Goal: Check status: Check status

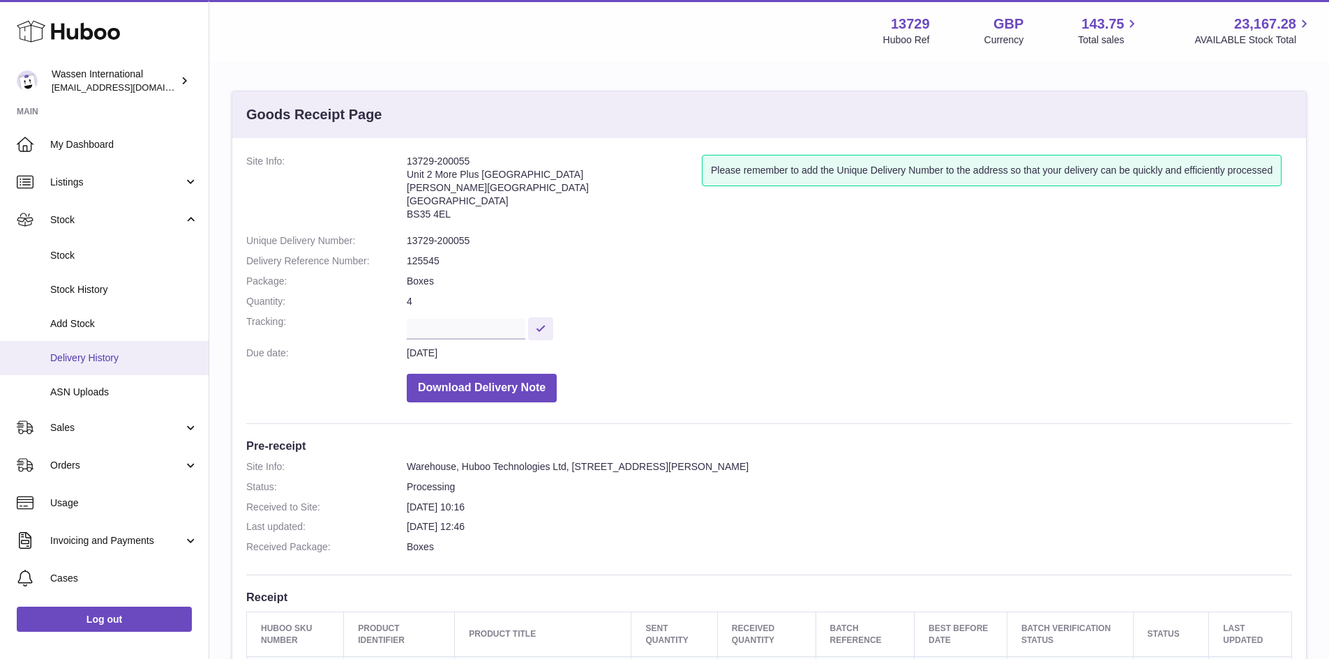
click at [79, 359] on span "Delivery History" at bounding box center [124, 358] width 148 height 13
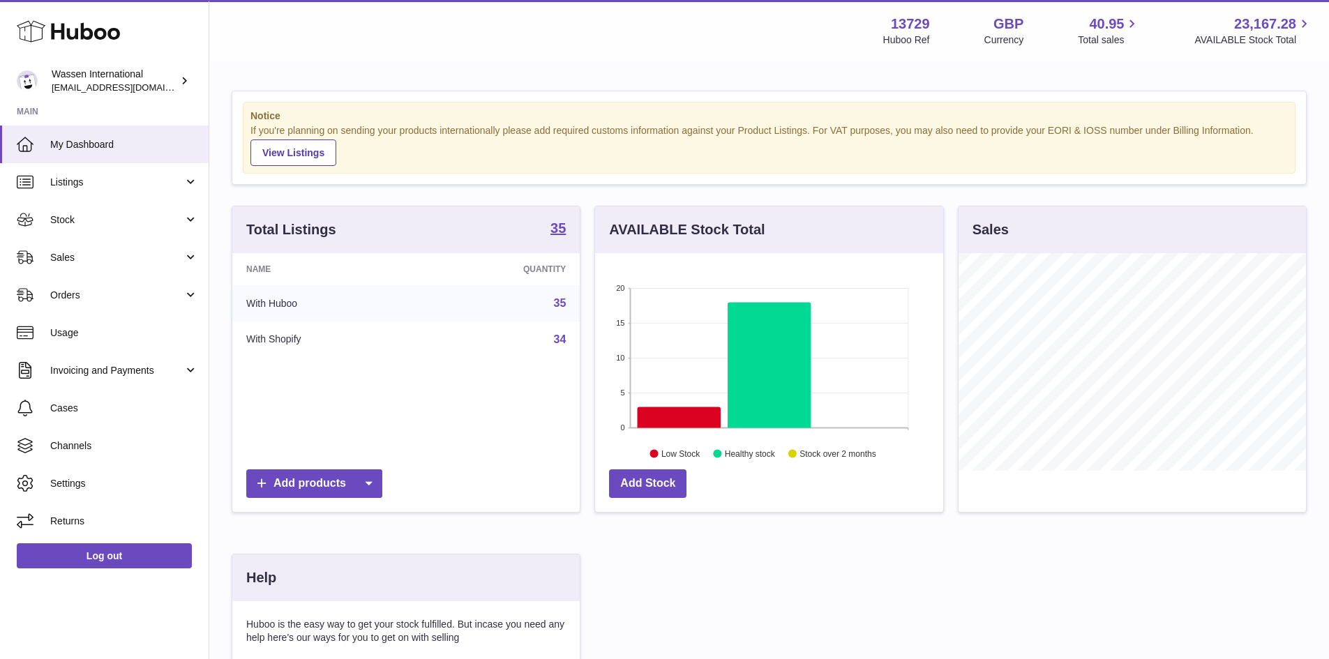
scroll to position [218, 348]
click at [127, 233] on link "Stock" at bounding box center [104, 220] width 209 height 38
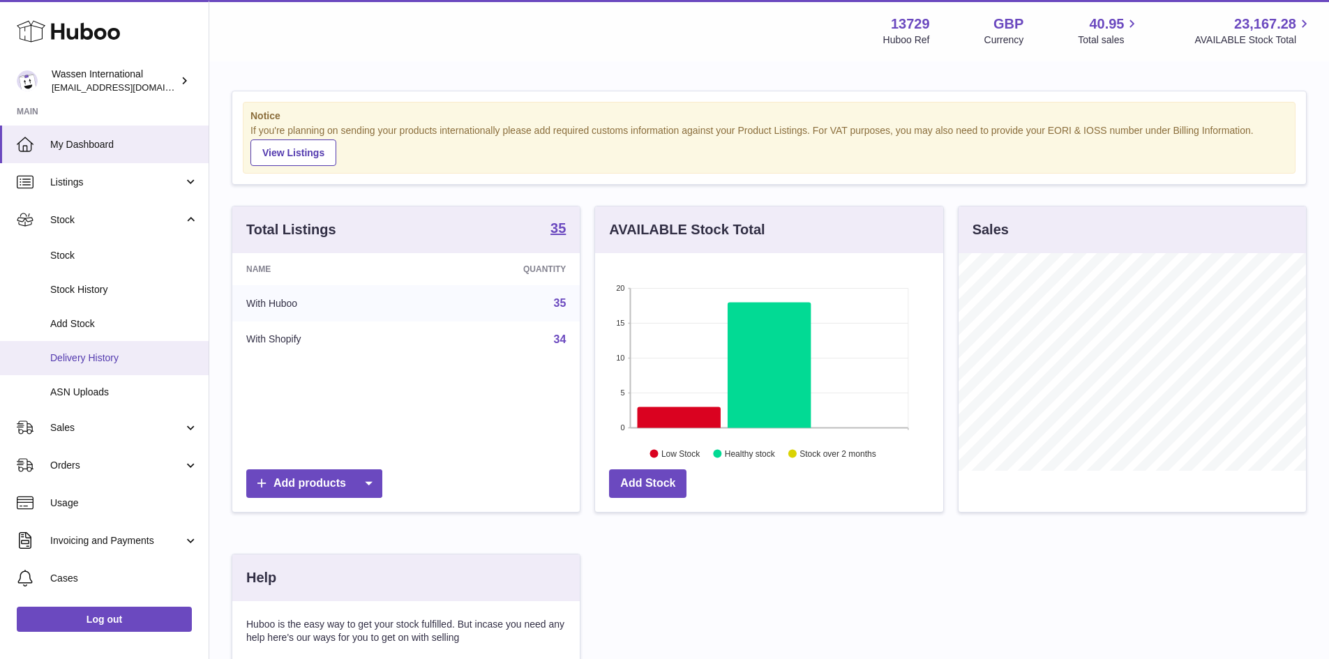
click at [117, 347] on link "Delivery History" at bounding box center [104, 358] width 209 height 34
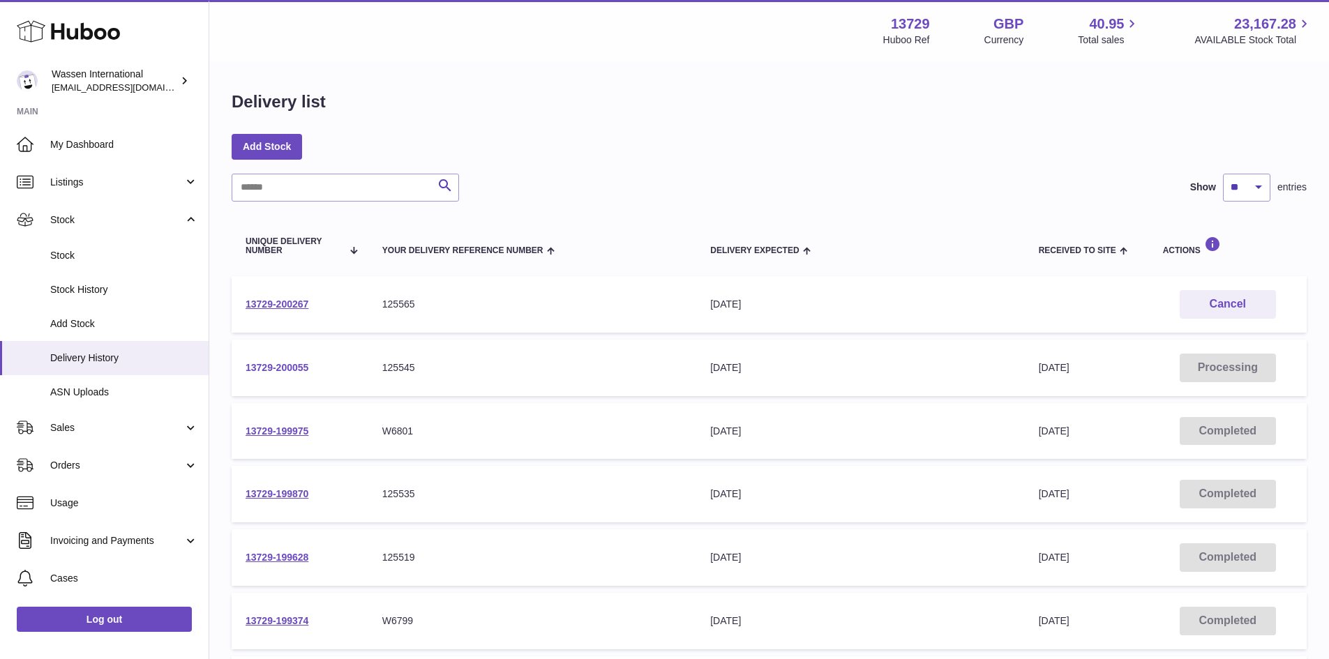
click at [296, 371] on link "13729-200055" at bounding box center [277, 367] width 63 height 11
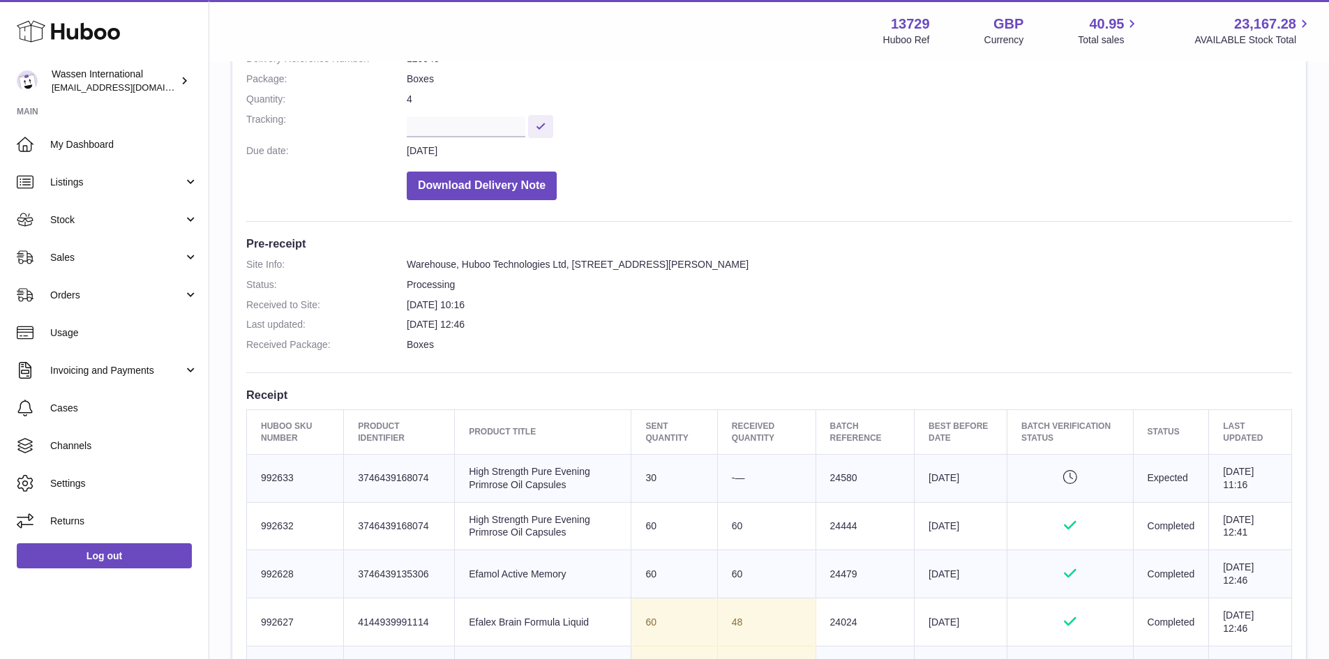
scroll to position [209, 0]
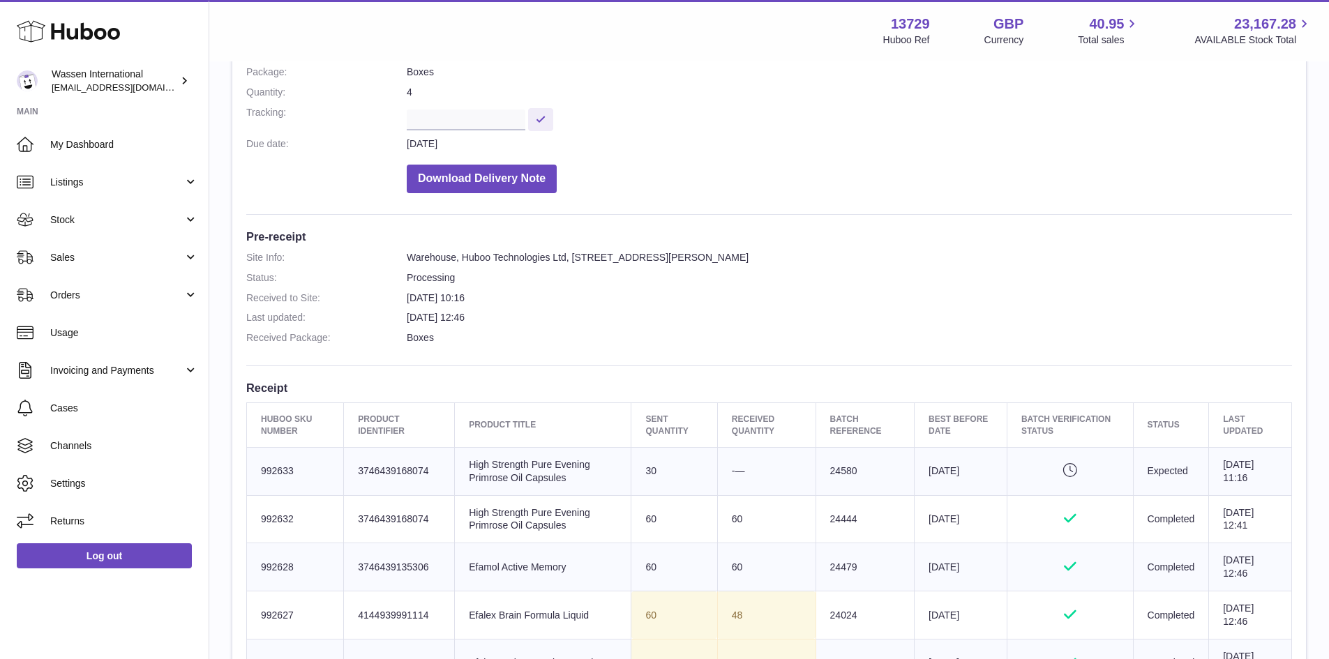
click at [952, 317] on dd "9th Sep 2025 12:46" at bounding box center [849, 317] width 885 height 13
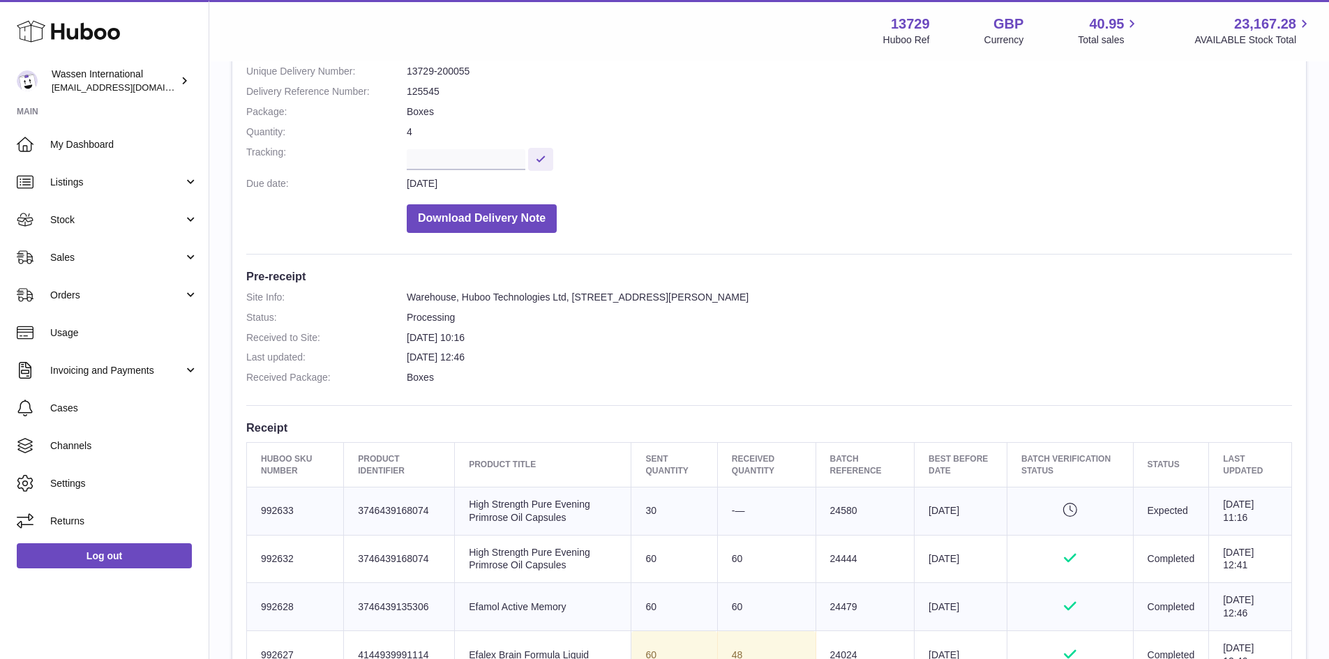
scroll to position [70, 0]
